Goal: Share content

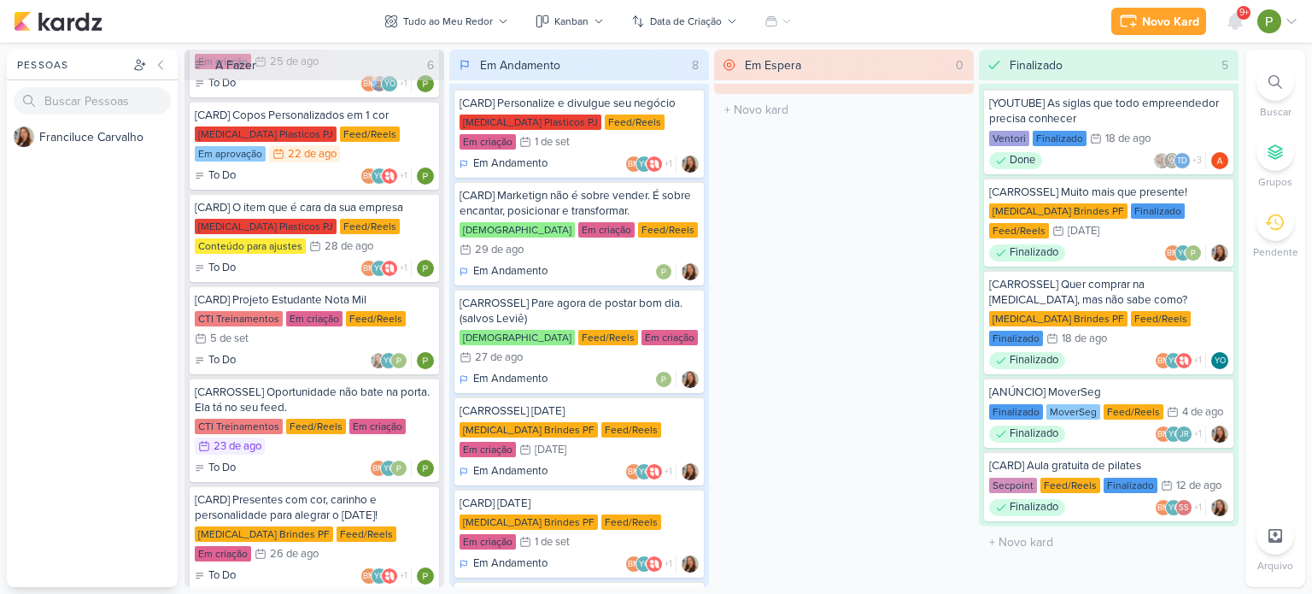
scroll to position [132, 0]
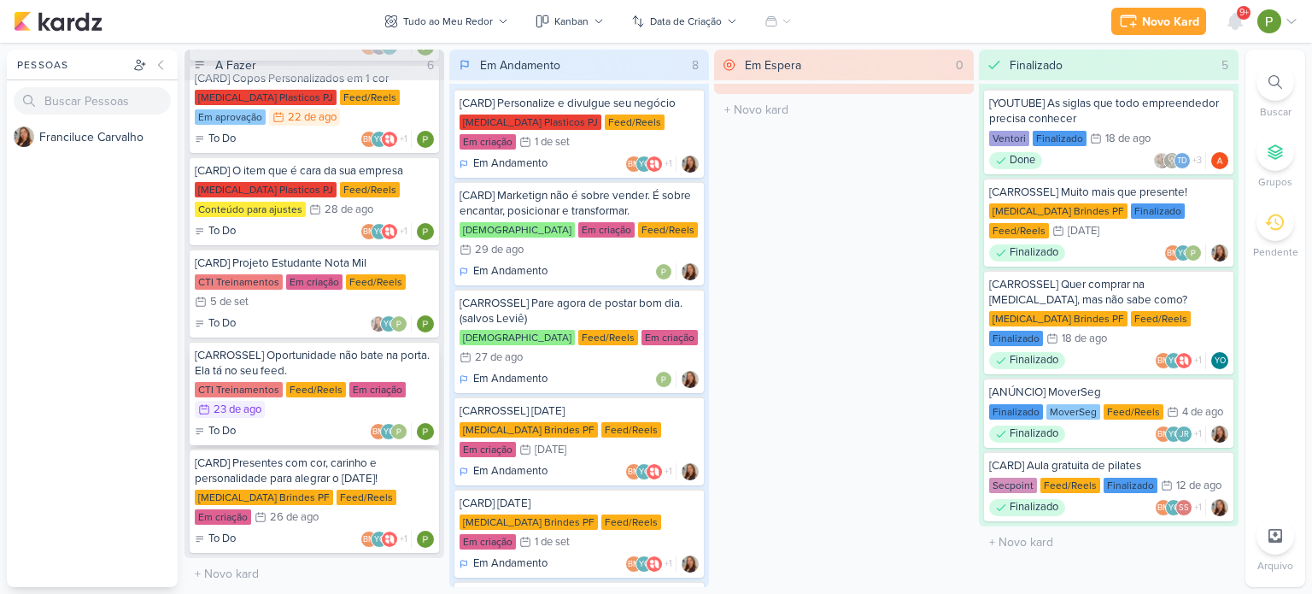
click at [325, 409] on div "CTI Treinamentos Feed/Reels Em criação 23/8 [DATE]" at bounding box center [314, 401] width 239 height 38
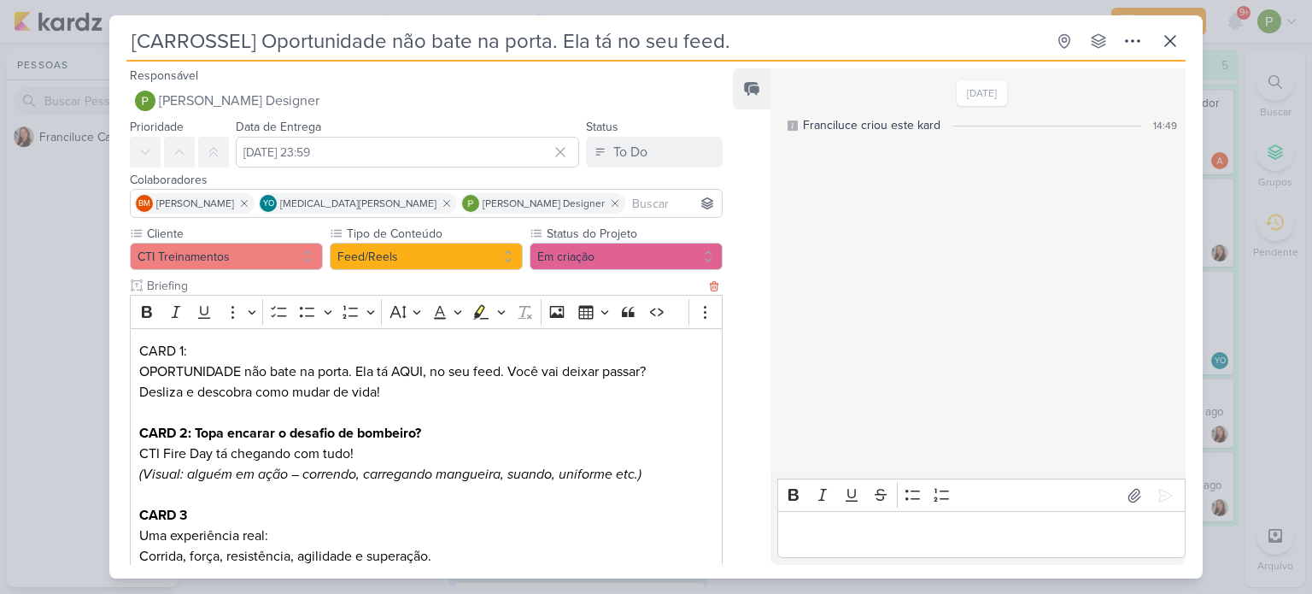
scroll to position [171, 0]
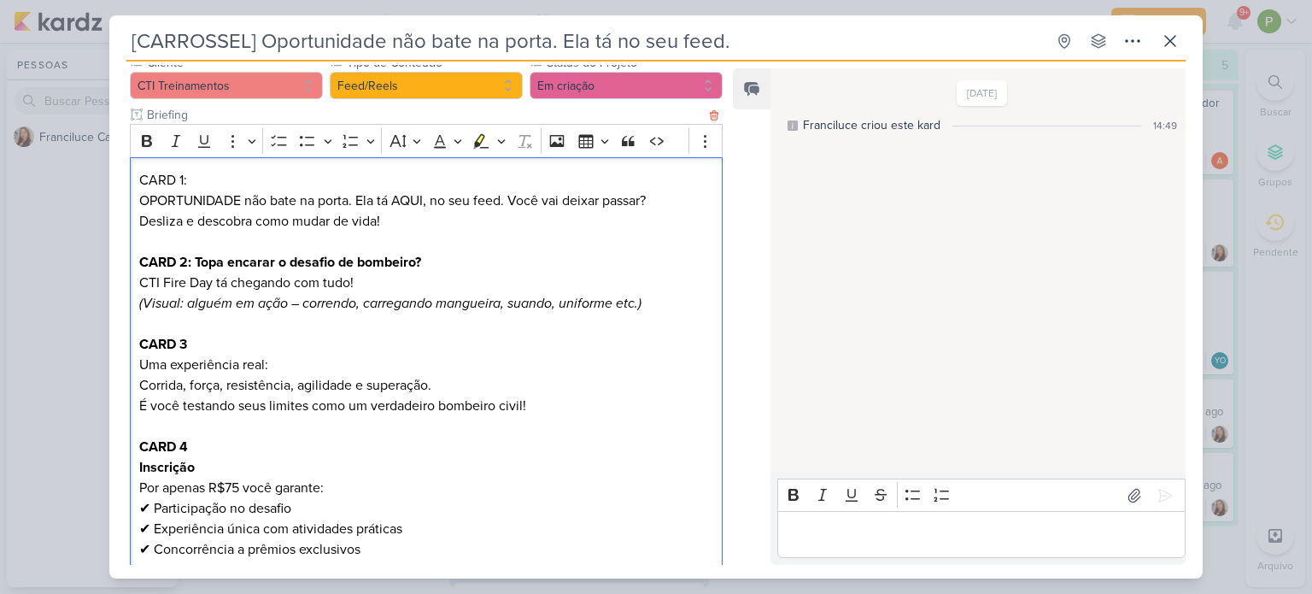
drag, startPoint x: 139, startPoint y: 197, endPoint x: 654, endPoint y: 197, distance: 514.9
click at [654, 197] on p "OPORTUNIDADE não bate na porta. Ela tá AQUI, no seu feed. Você vai deixar passa…" at bounding box center [426, 200] width 574 height 20
copy p "OPORTUNIDADE não bate na porta. Ela tá AQUI, no seu feed. Você vai deixar passa…"
drag, startPoint x: 137, startPoint y: 214, endPoint x: 381, endPoint y: 224, distance: 244.4
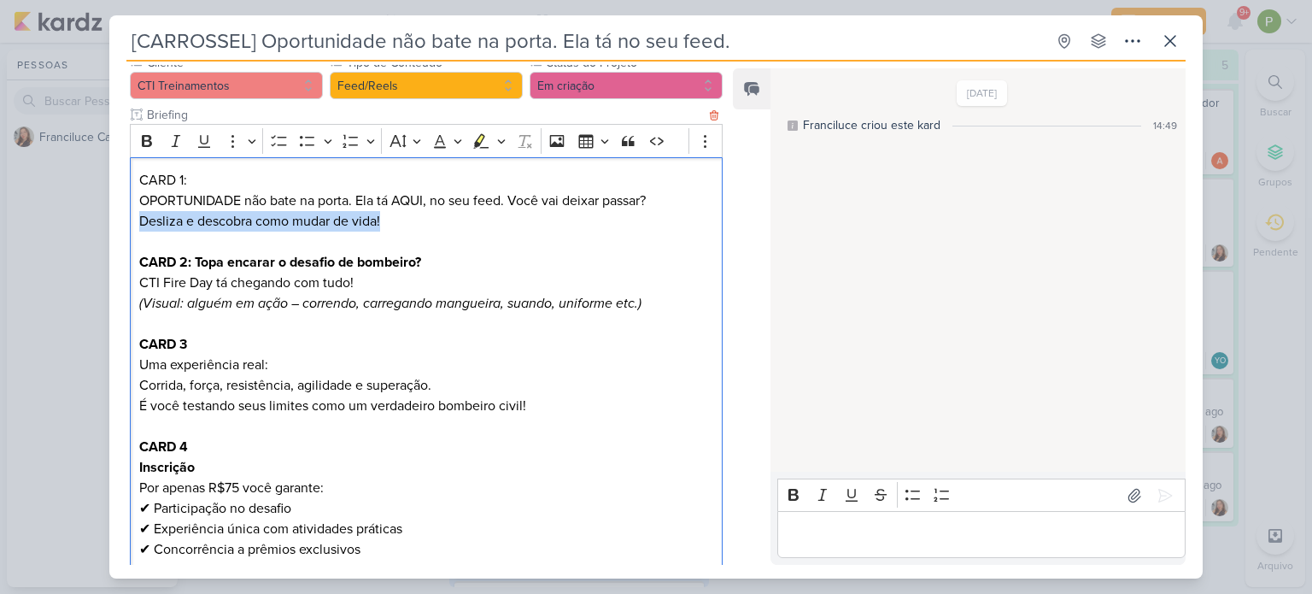
click at [381, 224] on div "CARD 1: OPORTUNIDADE não bate na porta. Ela tá AQUI, no seu feed. Você vai deix…" at bounding box center [426, 416] width 593 height 518
copy p "Desliza e descobra como mudar de vida!"
drag, startPoint x: 184, startPoint y: 303, endPoint x: 283, endPoint y: 306, distance: 98.2
click at [283, 306] on icon "(Visual: alguém em ação – correndo, carregando mangueira, suando, uniforme etc.)" at bounding box center [390, 303] width 502 height 17
copy icon "alguém em ação"
